Goal: Task Accomplishment & Management: Complete application form

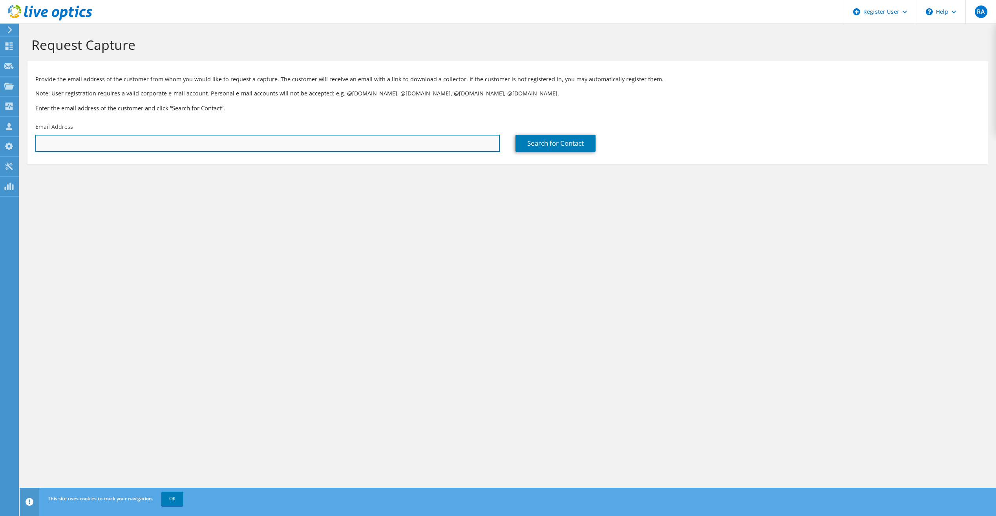
click at [121, 146] on input "text" at bounding box center [267, 143] width 464 height 17
paste input "[PERSON_NAME][EMAIL_ADDRESS][DOMAIN_NAME]"
type input "[PERSON_NAME][EMAIL_ADDRESS][DOMAIN_NAME]"
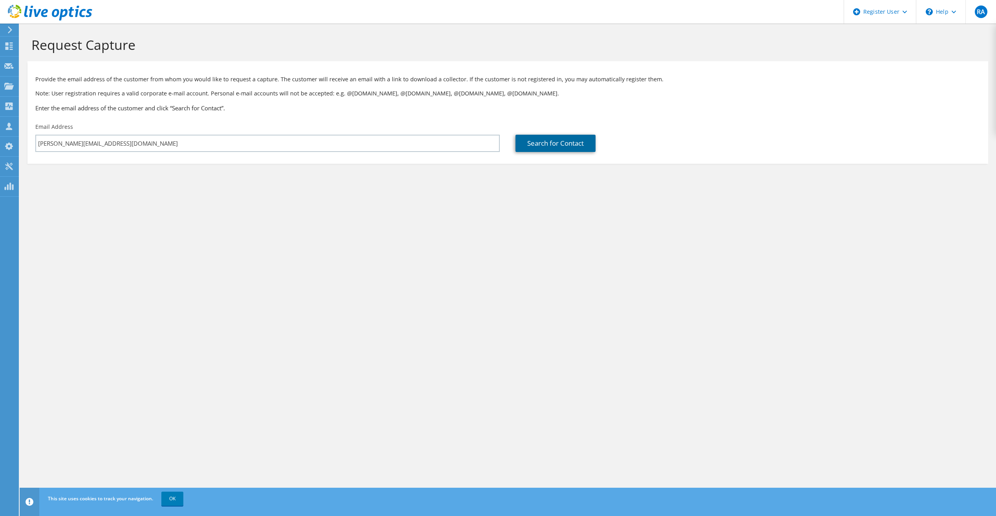
click at [533, 142] on link "Search for Contact" at bounding box center [555, 143] width 80 height 17
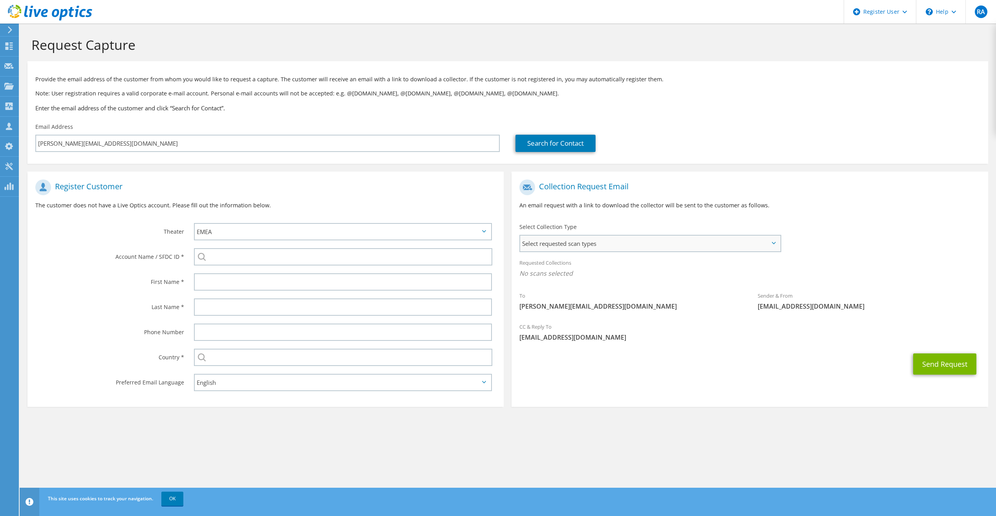
click at [578, 248] on span "Select requested scan types" at bounding box center [649, 244] width 259 height 16
click at [544, 303] on label "Unity" at bounding box center [549, 300] width 25 height 9
click at [0, 0] on input "Unity" at bounding box center [0, 0] width 0 height 0
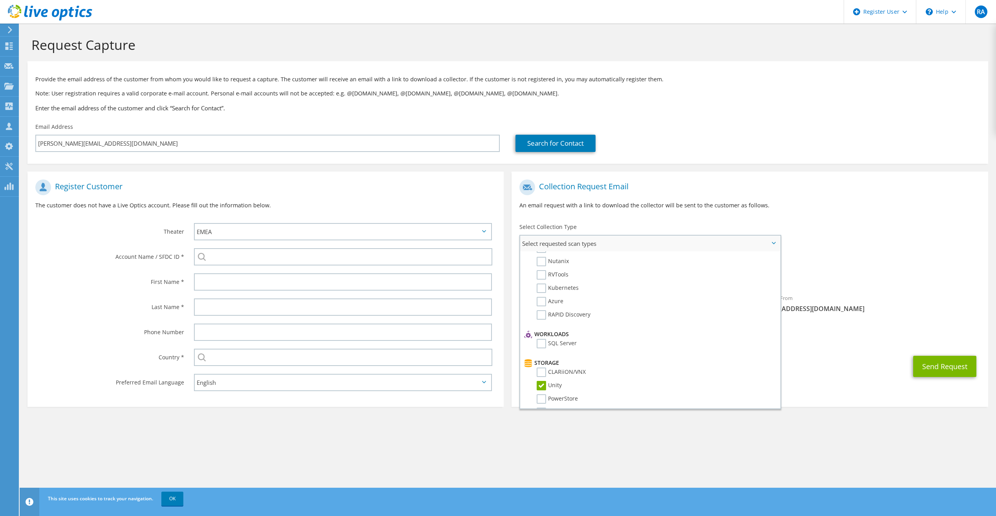
scroll to position [0, 0]
click at [542, 270] on label "Optical Prime" at bounding box center [560, 267] width 47 height 9
click at [0, 0] on input "Optical Prime" at bounding box center [0, 0] width 0 height 0
click at [669, 219] on div "Collection Request Email An email request with a link to download the collector…" at bounding box center [749, 197] width 476 height 44
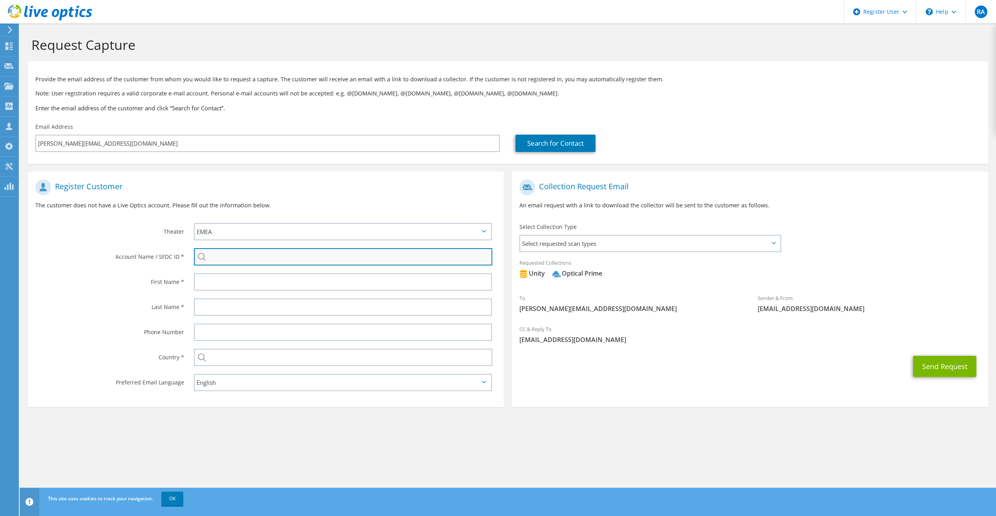
click at [216, 253] on input "search" at bounding box center [343, 256] width 298 height 17
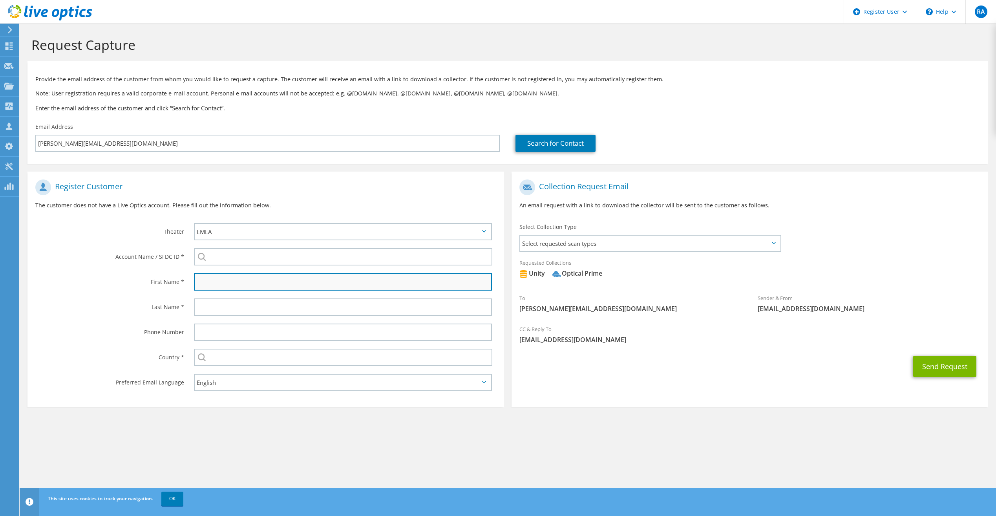
click at [228, 278] on input "text" at bounding box center [343, 281] width 298 height 17
click at [630, 361] on div "Send Request" at bounding box center [749, 366] width 476 height 29
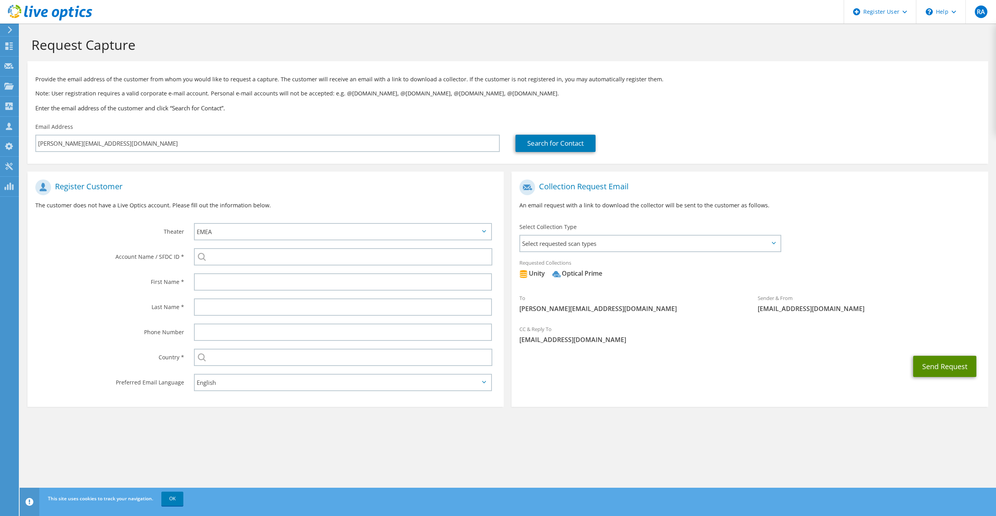
click at [935, 365] on button "Send Request" at bounding box center [944, 366] width 63 height 21
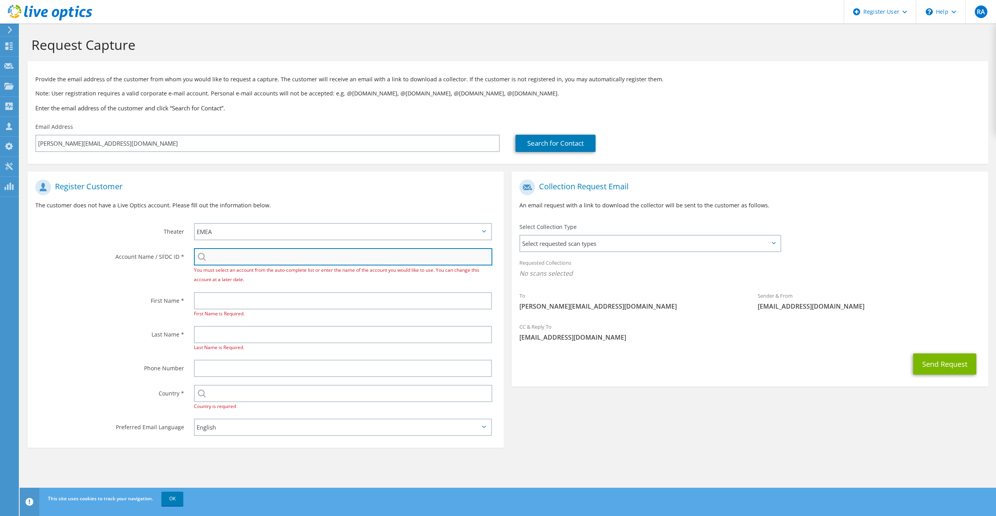
click at [221, 256] on input "search" at bounding box center [343, 256] width 298 height 17
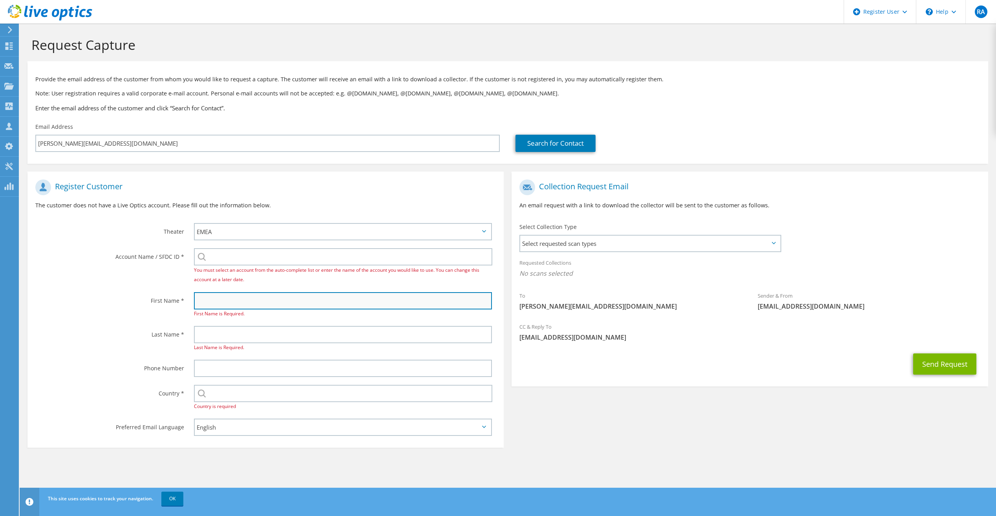
click at [215, 301] on input "text" at bounding box center [343, 300] width 298 height 17
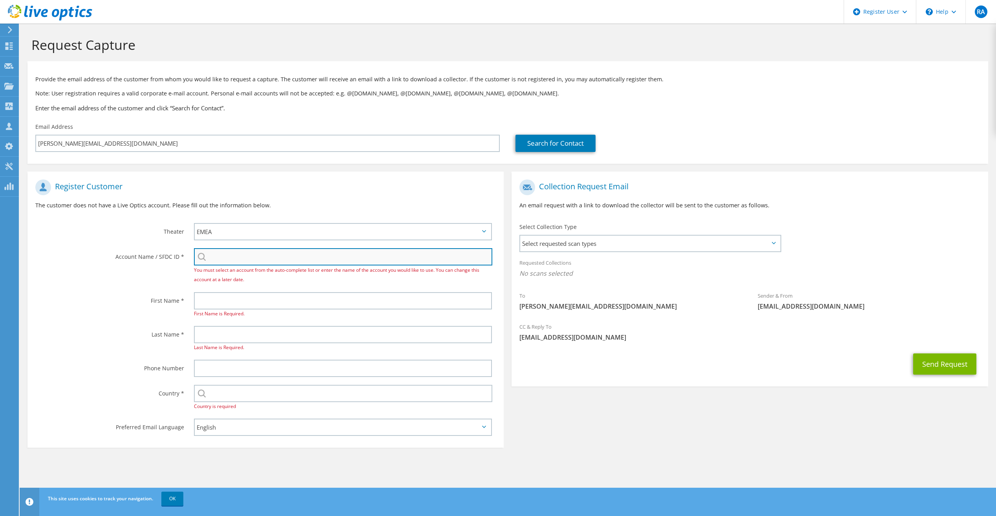
click at [226, 257] on input "search" at bounding box center [343, 256] width 298 height 17
click at [201, 257] on div "You must select an account from the auto-complete list or enter the name of the…" at bounding box center [343, 266] width 298 height 36
click at [223, 257] on input "search" at bounding box center [343, 256] width 298 height 17
type input "0"
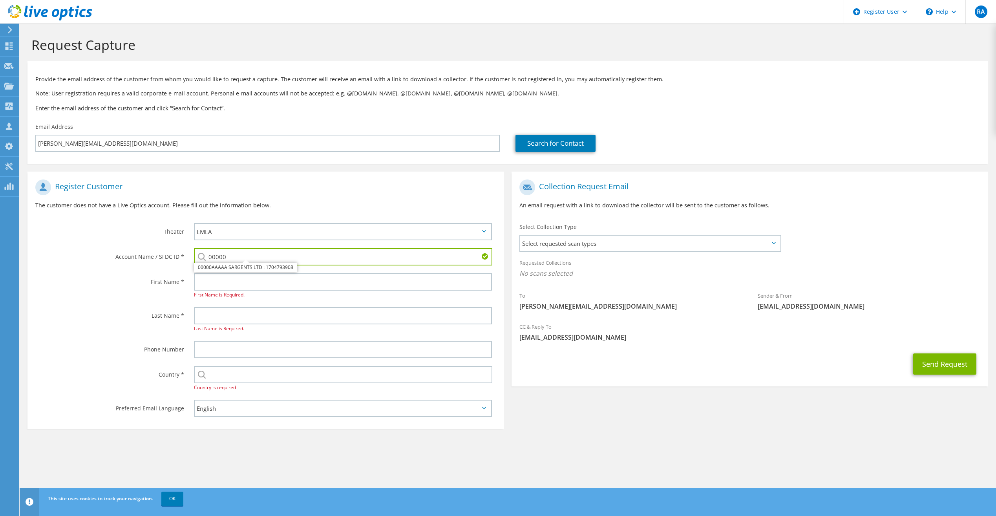
type input "00000"
click at [157, 269] on div "Account Name / SFDC ID *" at bounding box center [106, 256] width 159 height 24
click at [219, 278] on input "text" at bounding box center [343, 281] width 298 height 17
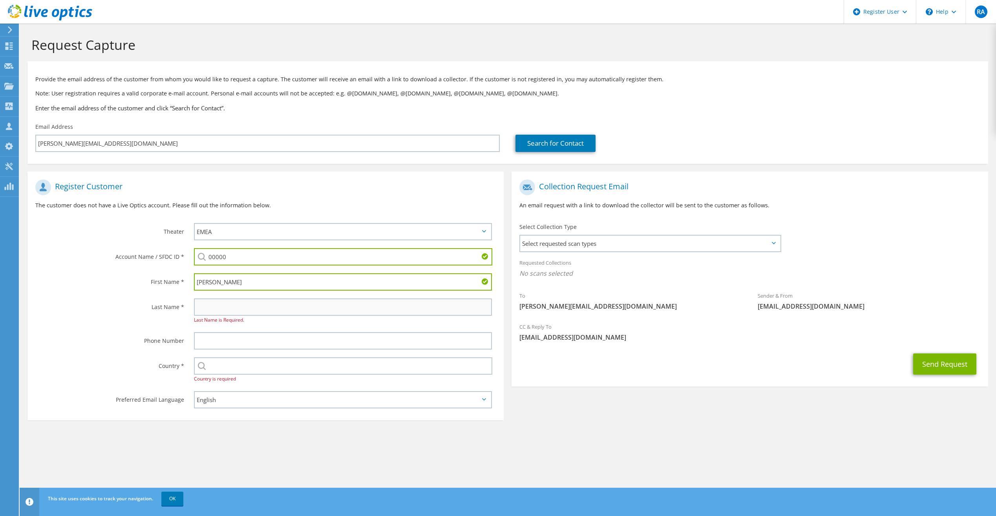
type input "[PERSON_NAME]"
click at [216, 307] on input "text" at bounding box center [343, 306] width 298 height 17
type input "[PERSON_NAME]"
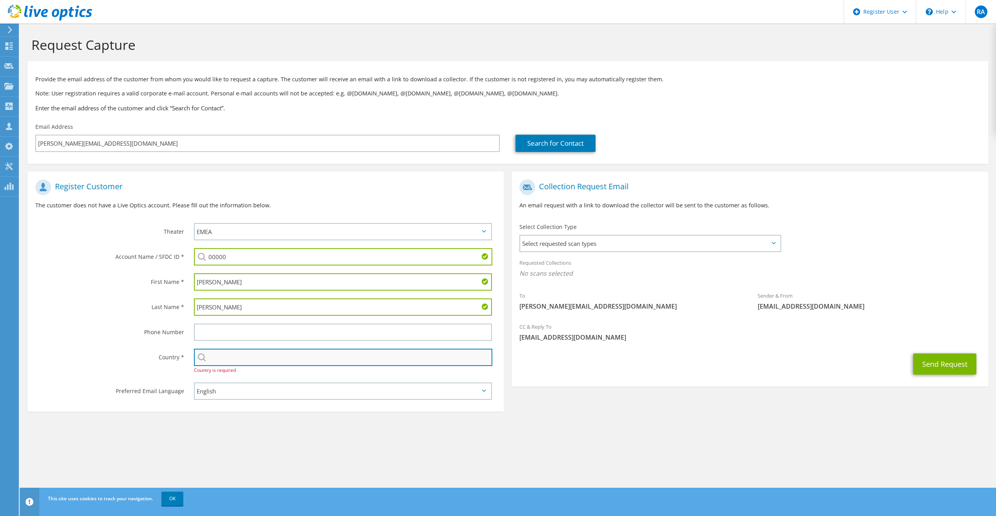
click at [229, 354] on input "text" at bounding box center [343, 357] width 298 height 17
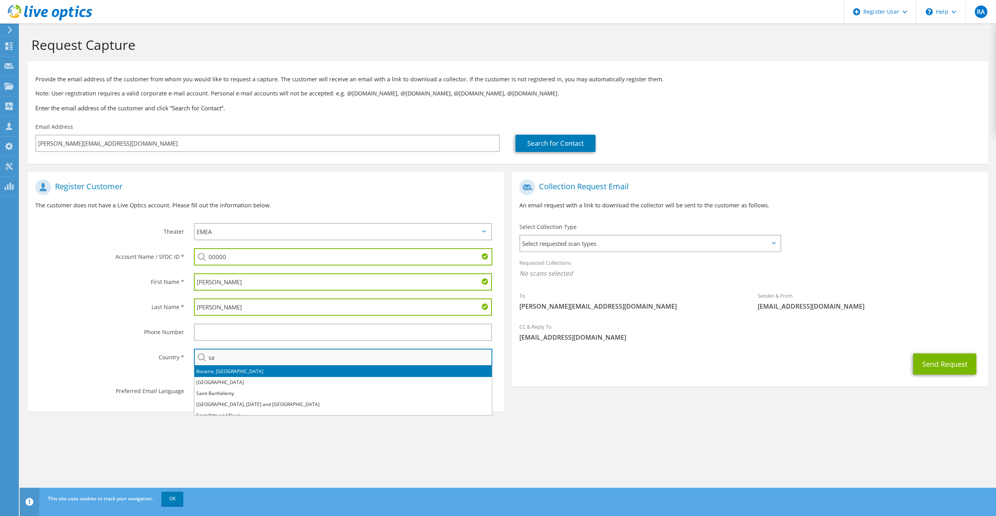
type input "[GEOGRAPHIC_DATA]"
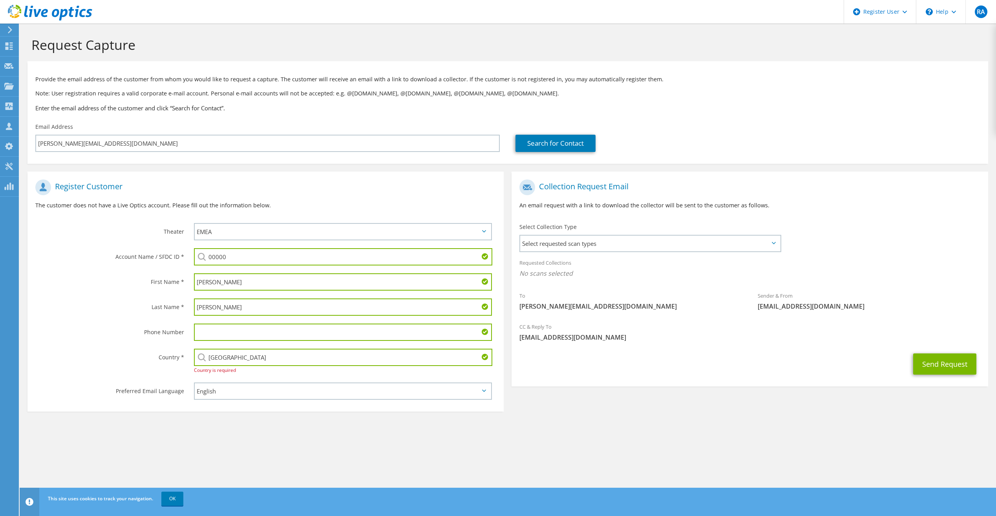
click at [160, 377] on div "Country * Select [GEOGRAPHIC_DATA] [GEOGRAPHIC_DATA] [GEOGRAPHIC_DATA] [GEOGRAP…" at bounding box center [265, 362] width 476 height 34
click at [259, 393] on select "English Deutsch Español Français Italiano Polski Português Русский 한국어 中文 日本語" at bounding box center [343, 390] width 298 height 17
click at [275, 426] on section "Request Capture Provide the email address of the customer from whom you would l…" at bounding box center [508, 239] width 976 height 431
click at [309, 362] on input "[GEOGRAPHIC_DATA]" at bounding box center [343, 357] width 298 height 17
click at [149, 365] on div "Country *" at bounding box center [106, 357] width 159 height 24
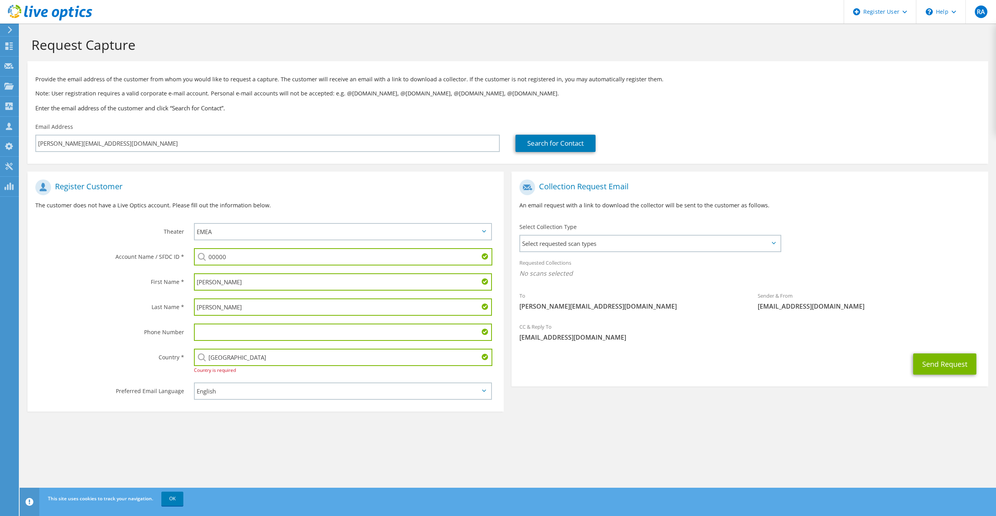
click at [256, 361] on input "[GEOGRAPHIC_DATA]" at bounding box center [343, 357] width 298 height 17
click at [203, 371] on li "[GEOGRAPHIC_DATA]" at bounding box center [343, 371] width 298 height 11
type input "[GEOGRAPHIC_DATA]"
click at [143, 347] on div "Country *" at bounding box center [106, 357] width 159 height 24
click at [578, 243] on span "Select requested scan types" at bounding box center [649, 244] width 259 height 16
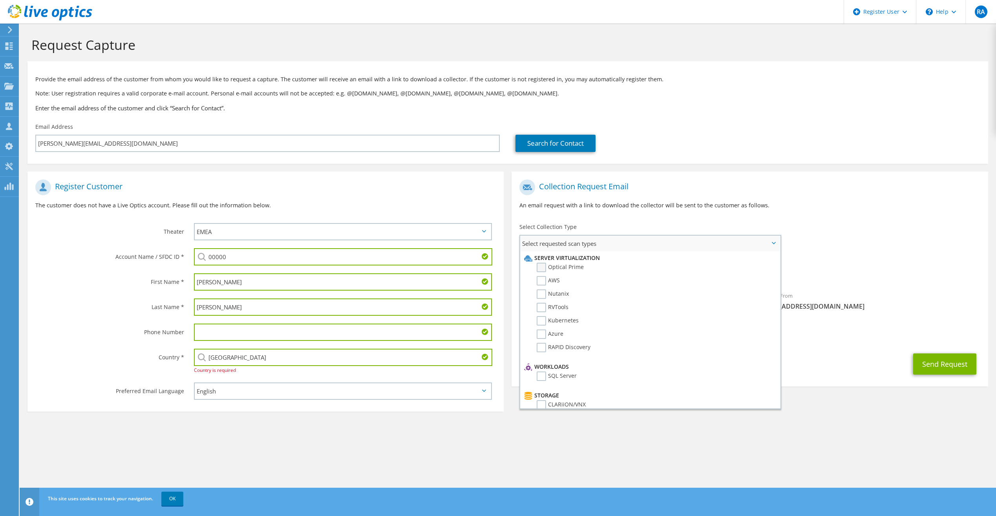
click at [542, 269] on label "Optical Prime" at bounding box center [560, 267] width 47 height 9
click at [0, 0] on input "Optical Prime" at bounding box center [0, 0] width 0 height 0
click at [541, 302] on label "Unity" at bounding box center [549, 300] width 25 height 9
click at [0, 0] on input "Unity" at bounding box center [0, 0] width 0 height 0
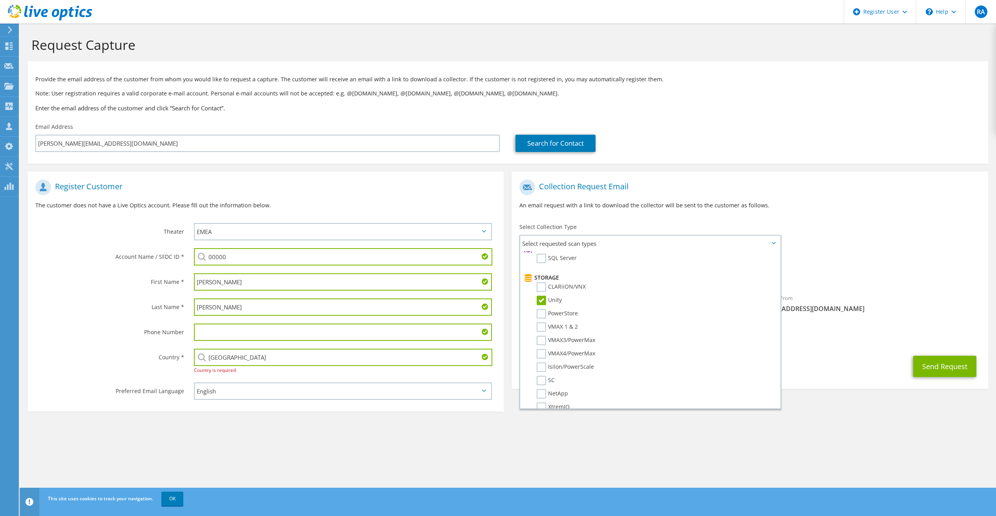
click at [832, 245] on div "To [PERSON_NAME][EMAIL_ADDRESS][DOMAIN_NAME] Sender & From [EMAIL_ADDRESS][DOMA…" at bounding box center [749, 247] width 476 height 145
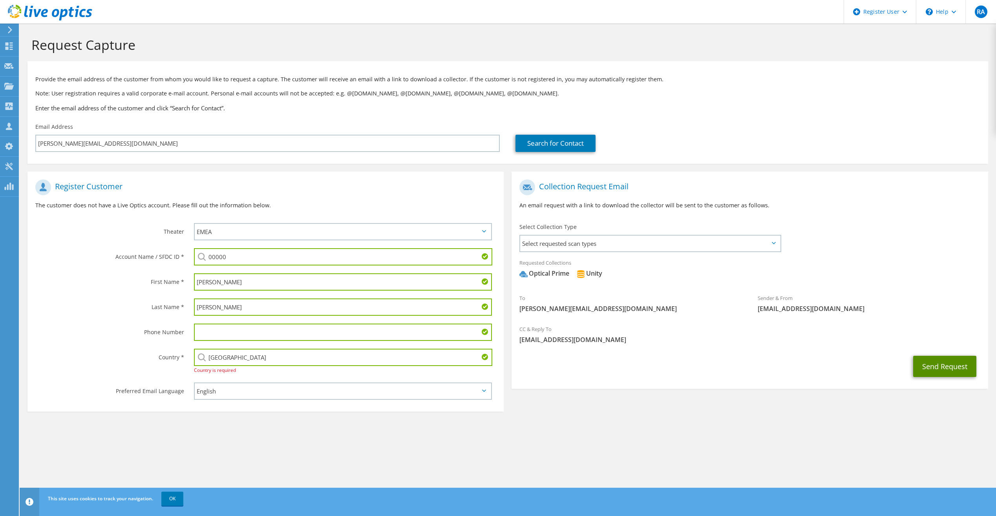
click at [941, 366] on button "Send Request" at bounding box center [944, 366] width 63 height 21
